Goal: Information Seeking & Learning: Learn about a topic

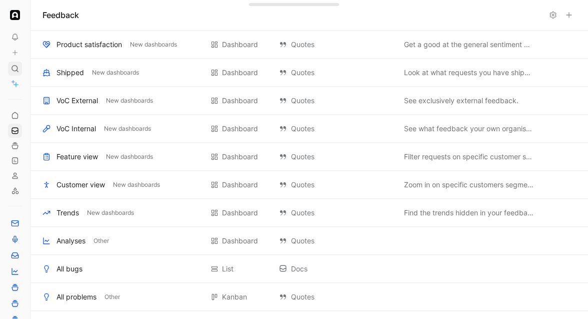
click at [15, 65] on icon at bounding box center [15, 69] width 8 height 8
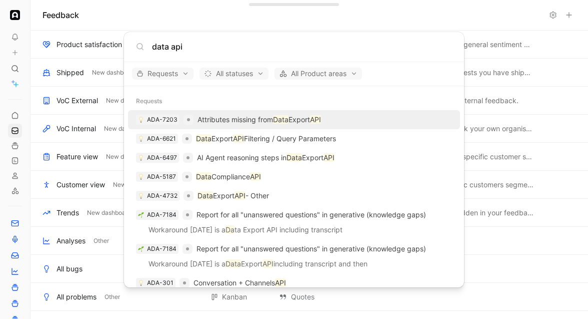
type input "data api"
click at [158, 74] on span "Requests" at bounding box center [163, 74] width 53 height 12
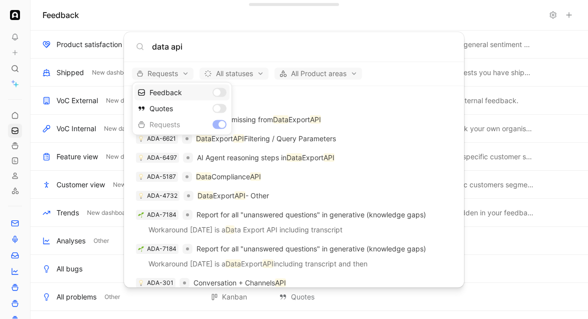
click at [216, 94] on div "Feedback" at bounding box center [182, 93] width 95 height 16
click at [218, 106] on div "Quotes" at bounding box center [182, 109] width 95 height 16
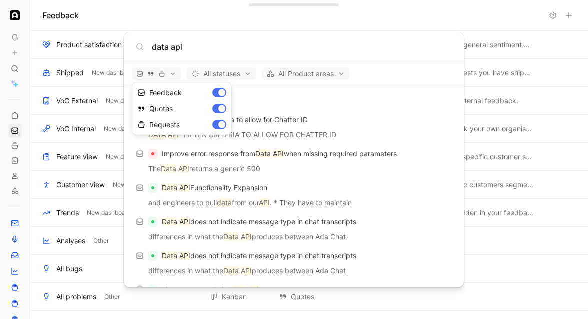
click at [401, 73] on div at bounding box center [294, 159] width 588 height 319
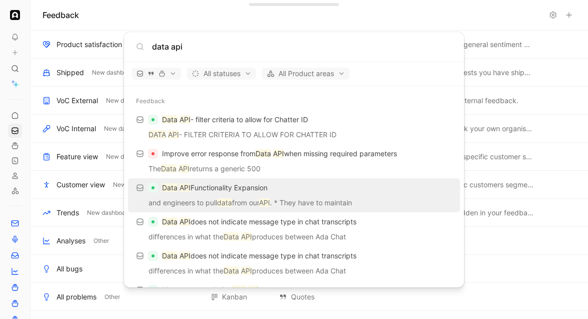
click at [302, 181] on div "Data API Functionality Expansion" at bounding box center [294, 188] width 326 height 18
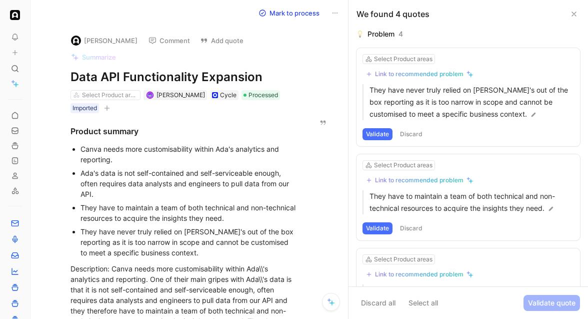
click at [332, 10] on icon at bounding box center [335, 13] width 8 height 8
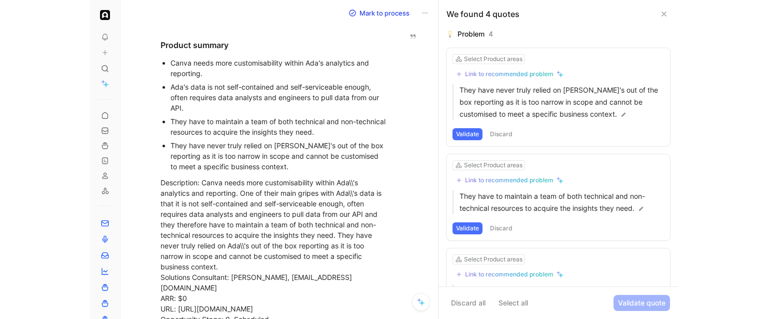
scroll to position [88, 0]
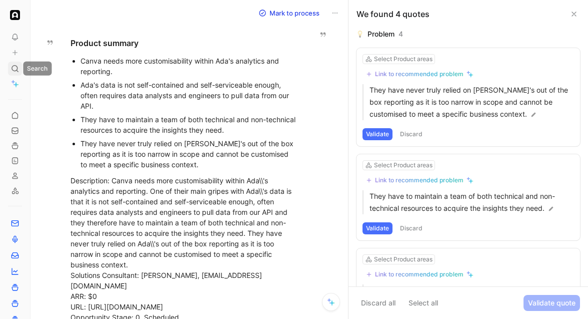
click at [13, 65] on icon at bounding box center [15, 69] width 8 height 8
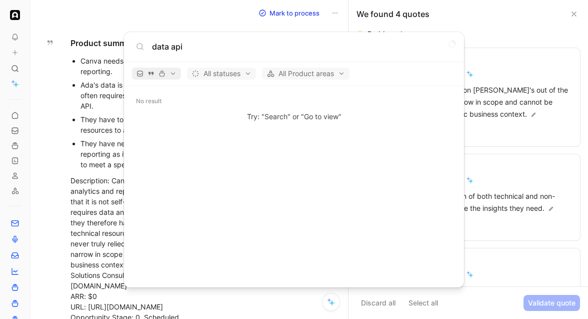
type input "data api"
click at [152, 70] on button "button" at bounding box center [156, 74] width 49 height 12
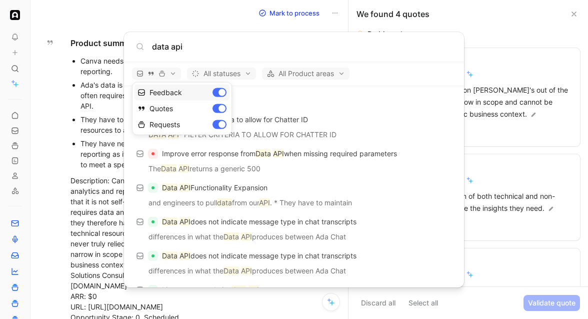
click at [220, 91] on div "Feedback" at bounding box center [182, 93] width 95 height 16
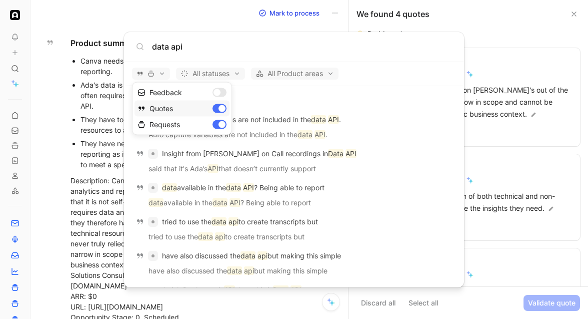
click at [220, 105] on div "Quotes" at bounding box center [182, 109] width 95 height 16
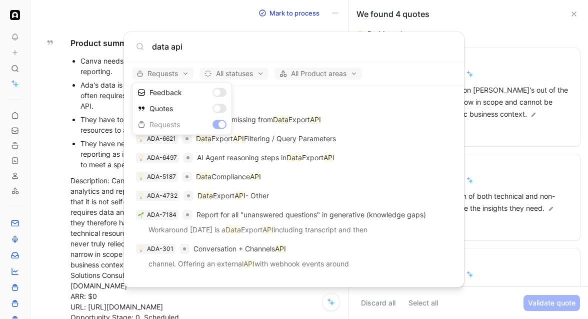
click at [295, 104] on div at bounding box center [294, 159] width 588 height 319
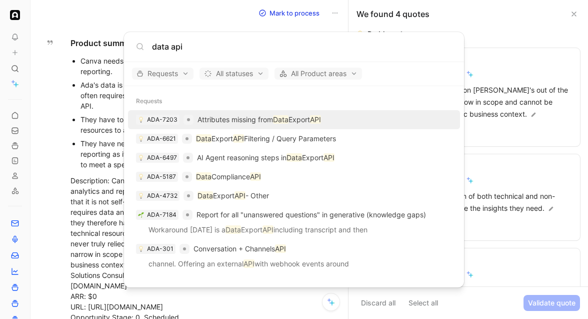
click at [277, 120] on mark "Data" at bounding box center [281, 119] width 16 height 9
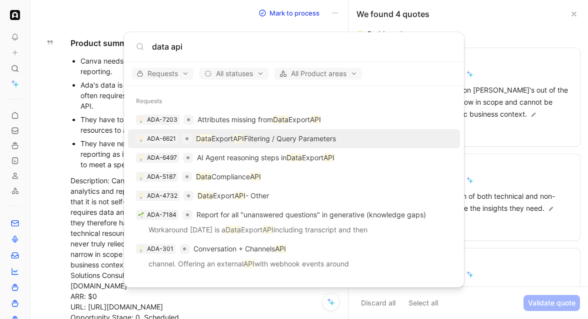
click at [274, 137] on p "Data Export API Filtering / Query Parameters" at bounding box center [266, 139] width 140 height 12
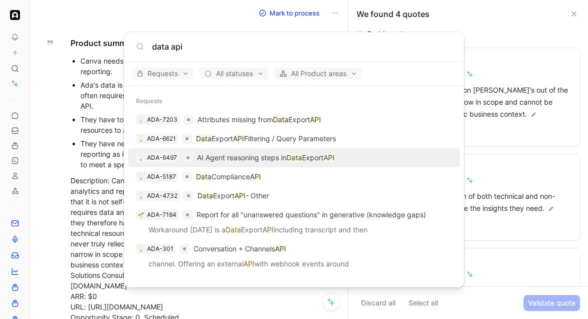
click at [271, 158] on p "AI Agent reasoning steps in Data Export API" at bounding box center [266, 158] width 138 height 12
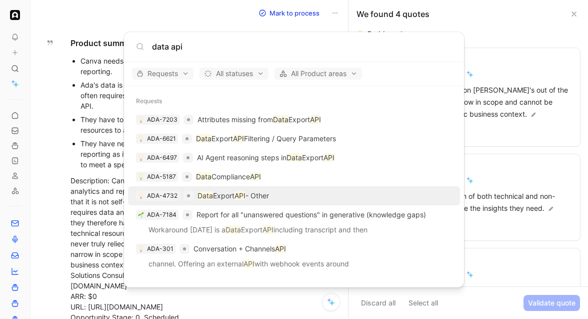
click at [269, 192] on p "Data Export API - Other" at bounding box center [234, 196] width 72 height 12
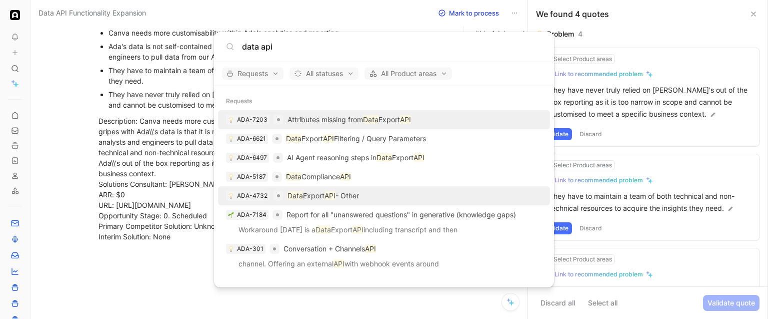
scroll to position [75, 0]
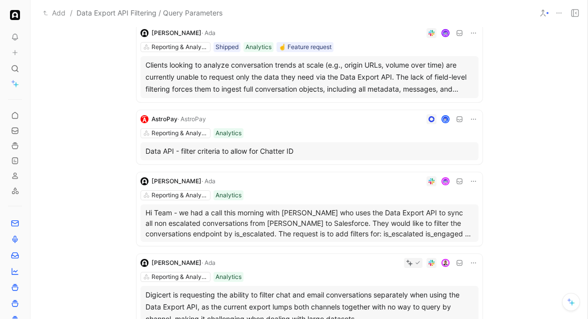
scroll to position [96, 0]
click at [291, 78] on div "Clients looking to analyze conversation trends at scale (e.g., origin URLs, vol…" at bounding box center [310, 77] width 328 height 36
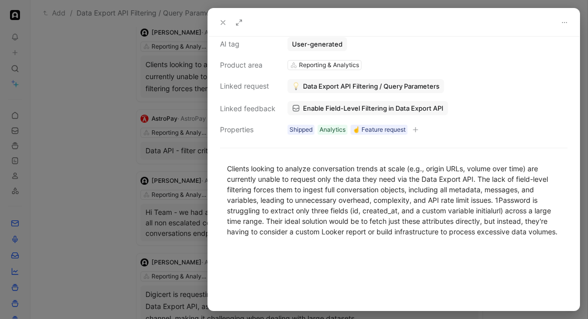
scroll to position [110, 0]
click at [178, 40] on div at bounding box center [294, 159] width 588 height 319
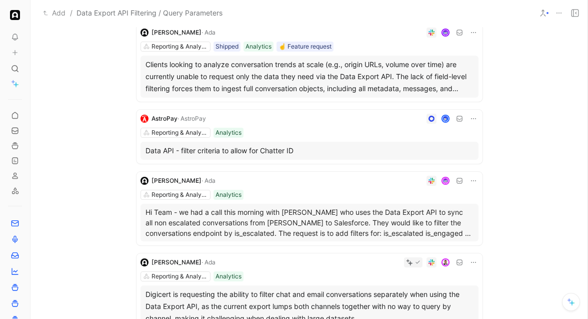
click at [327, 199] on div "Reporting & Analytics Analytics" at bounding box center [310, 195] width 338 height 10
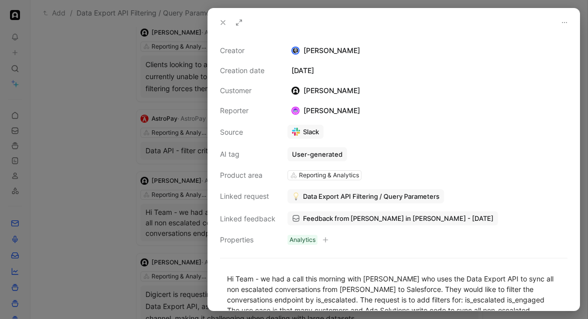
scroll to position [100, 0]
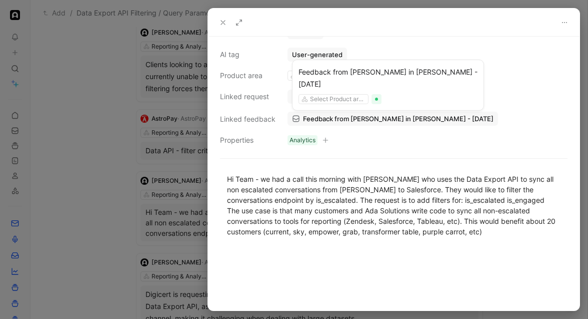
click at [331, 114] on span "Feedback from Kaela Chandrasekaran in Slack - 3/17/2025" at bounding box center [398, 118] width 191 height 9
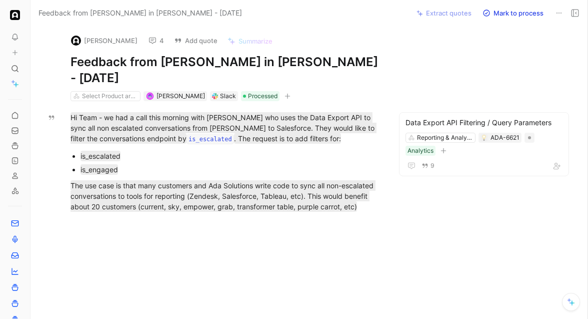
click at [164, 34] on button "4" at bounding box center [156, 41] width 25 height 14
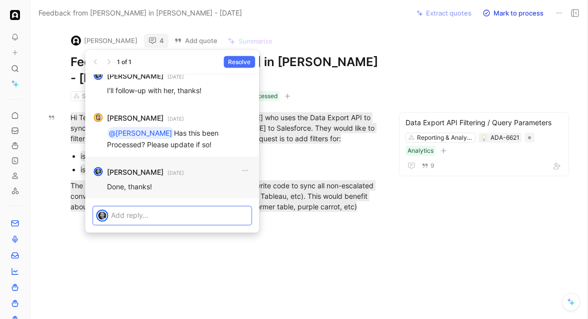
scroll to position [-79, 0]
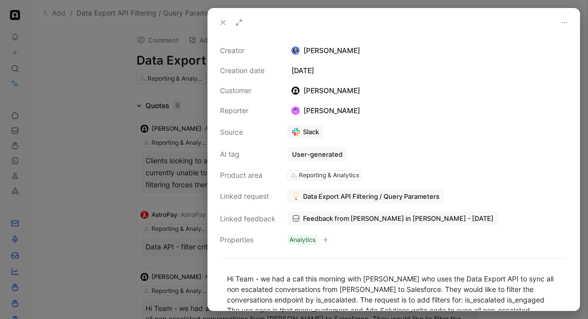
click at [74, 91] on div at bounding box center [294, 159] width 588 height 319
click at [62, 39] on div at bounding box center [294, 159] width 588 height 319
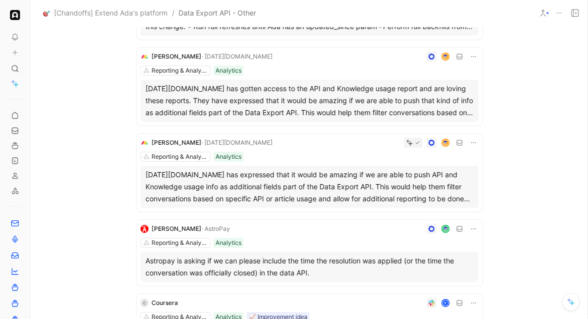
scroll to position [311, 0]
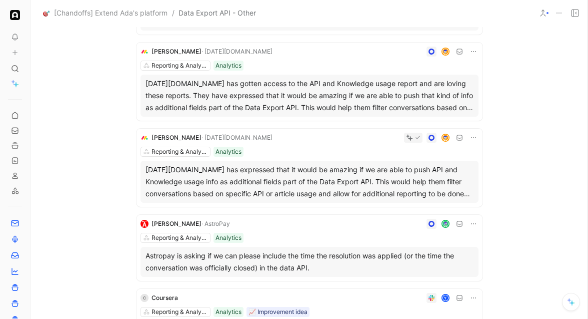
click at [367, 101] on div "[DATE][DOMAIN_NAME] has gotten access to the API and Knowledge usage report and…" at bounding box center [310, 96] width 328 height 36
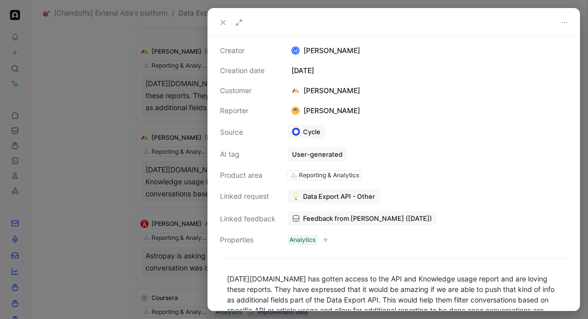
scroll to position [89, 0]
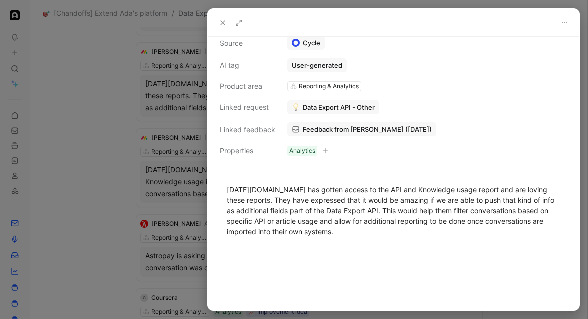
click at [176, 167] on div at bounding box center [294, 159] width 588 height 319
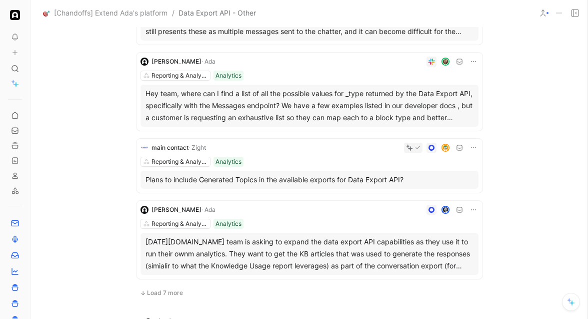
scroll to position [633, 0]
click at [307, 226] on div "Reporting & Analytics Analytics" at bounding box center [310, 224] width 338 height 10
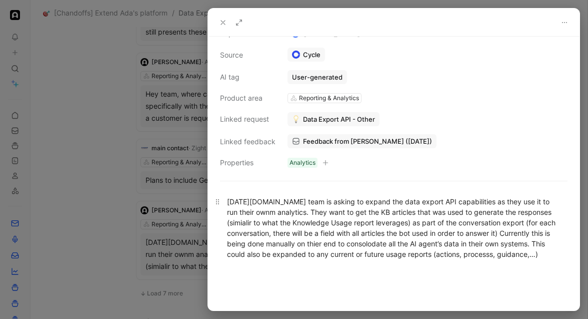
scroll to position [76, 0]
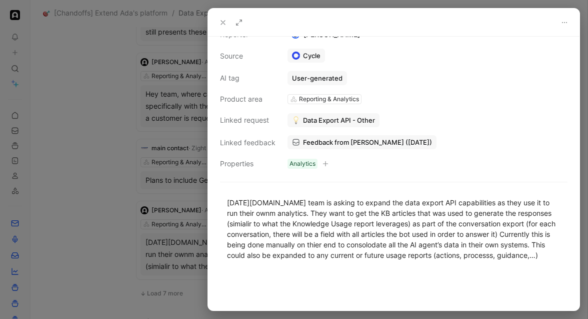
click at [176, 221] on div at bounding box center [294, 159] width 588 height 319
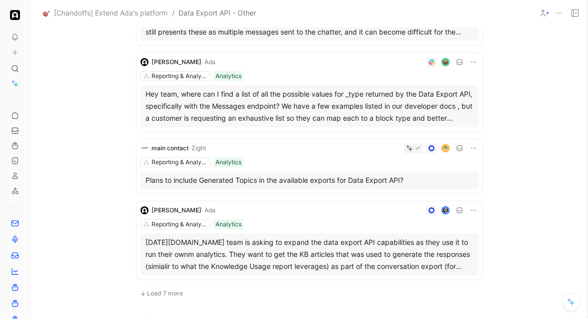
click at [170, 294] on span "Load 7 more" at bounding box center [165, 293] width 36 height 8
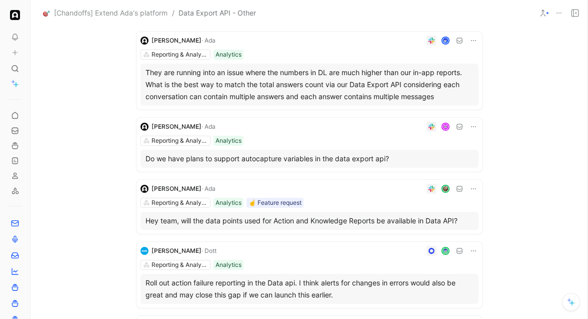
scroll to position [889, 0]
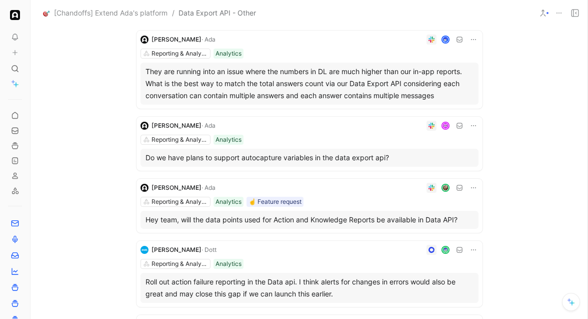
click at [274, 132] on div "Valentina Sutton · Ada Reporting & Analytics Analytics Do we have plans to supp…" at bounding box center [310, 144] width 346 height 54
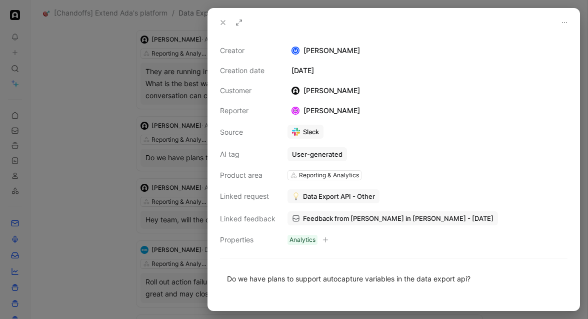
click at [165, 146] on div at bounding box center [294, 159] width 588 height 319
